Goal: Check status

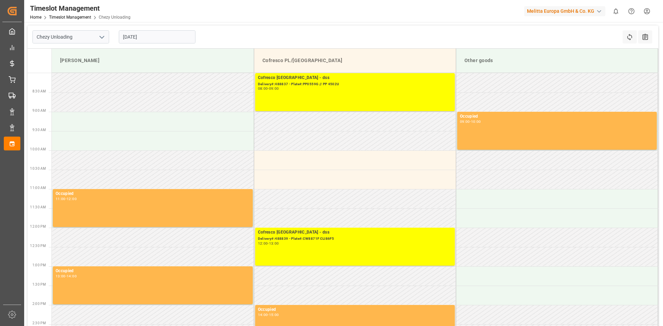
click at [169, 40] on input "[DATE]" at bounding box center [157, 36] width 77 height 13
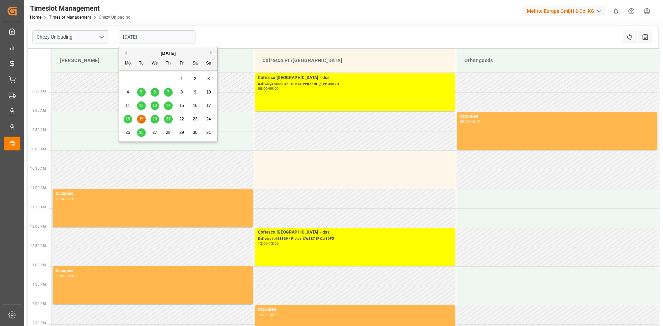
click at [168, 121] on span "21" at bounding box center [168, 119] width 4 height 5
type input "[DATE]"
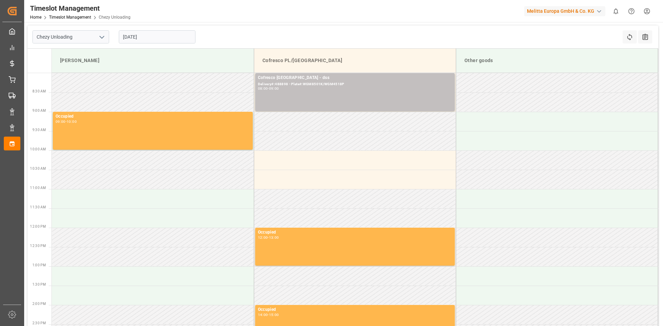
click at [137, 76] on td at bounding box center [153, 82] width 202 height 19
